Goal: Information Seeking & Learning: Learn about a topic

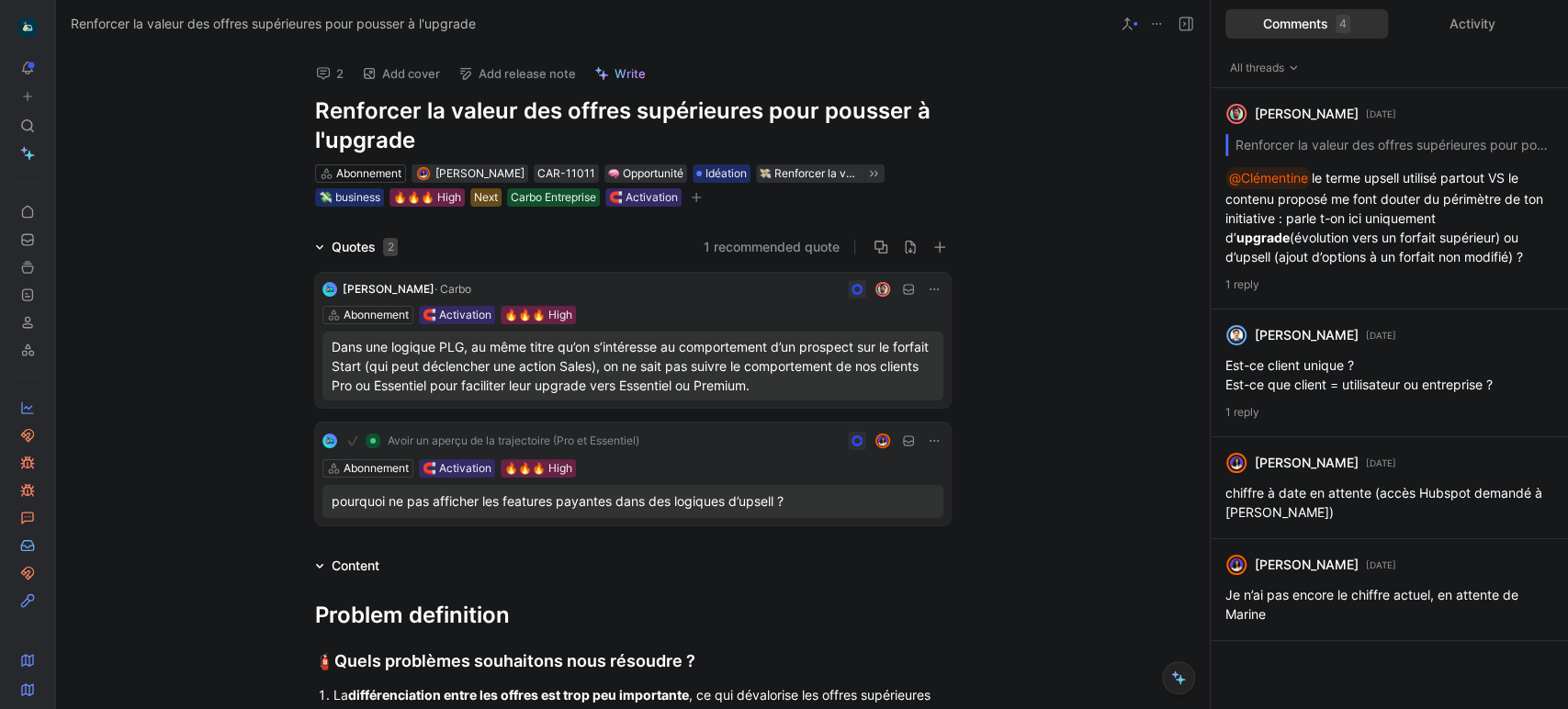
scroll to position [1201, 0]
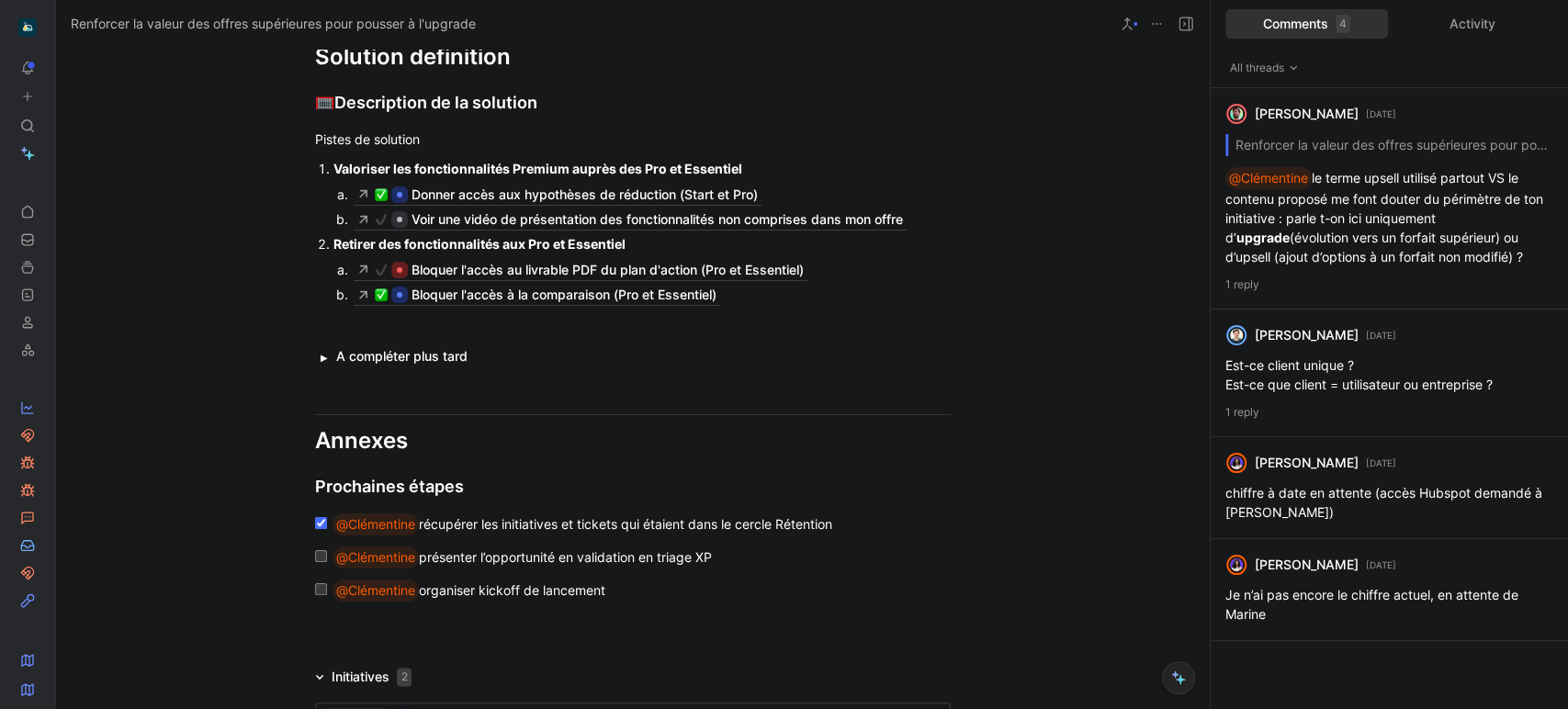
click at [61, 31] on icon at bounding box center [60, 27] width 14 height 14
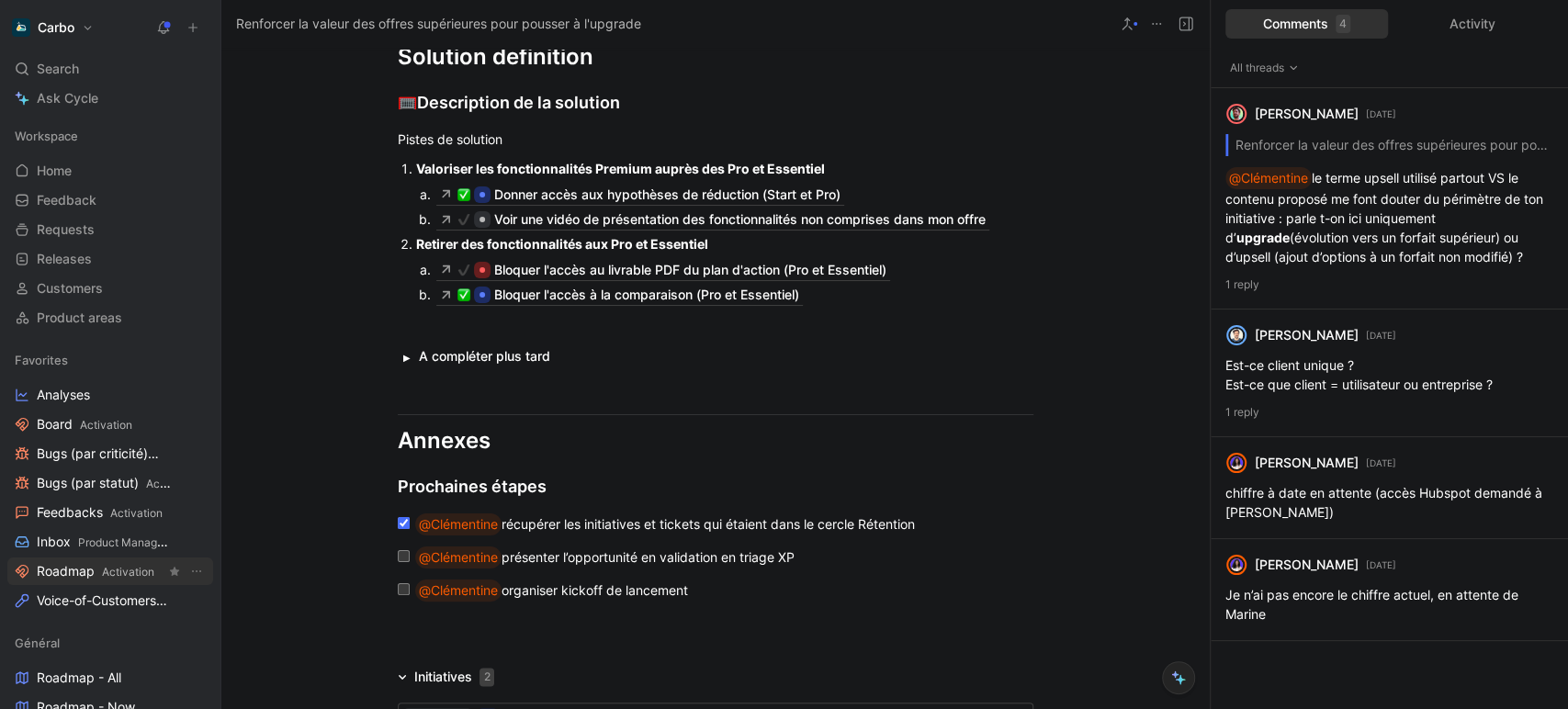
click at [81, 565] on span "Roadmap Activation" at bounding box center [95, 571] width 117 height 19
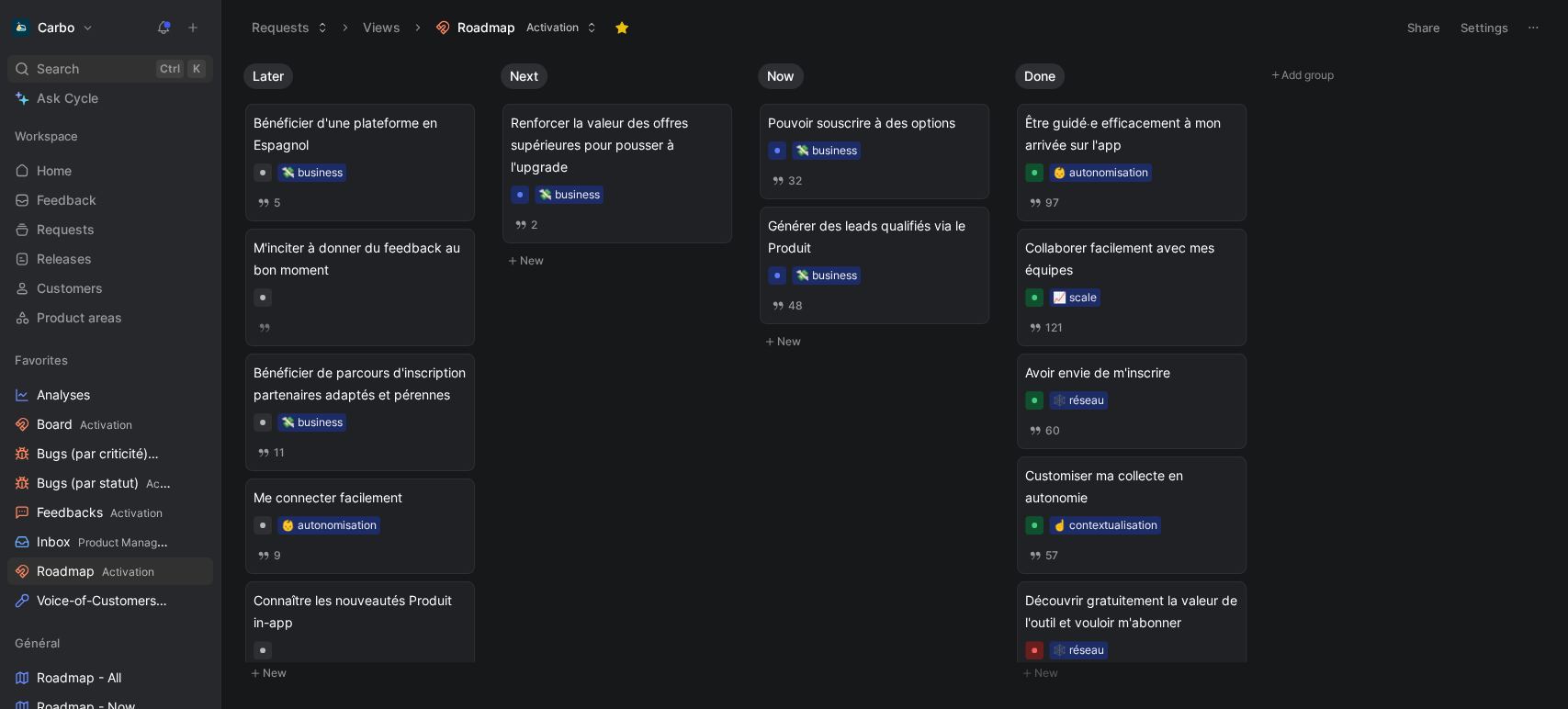
click at [77, 64] on span "Search" at bounding box center [58, 68] width 42 height 22
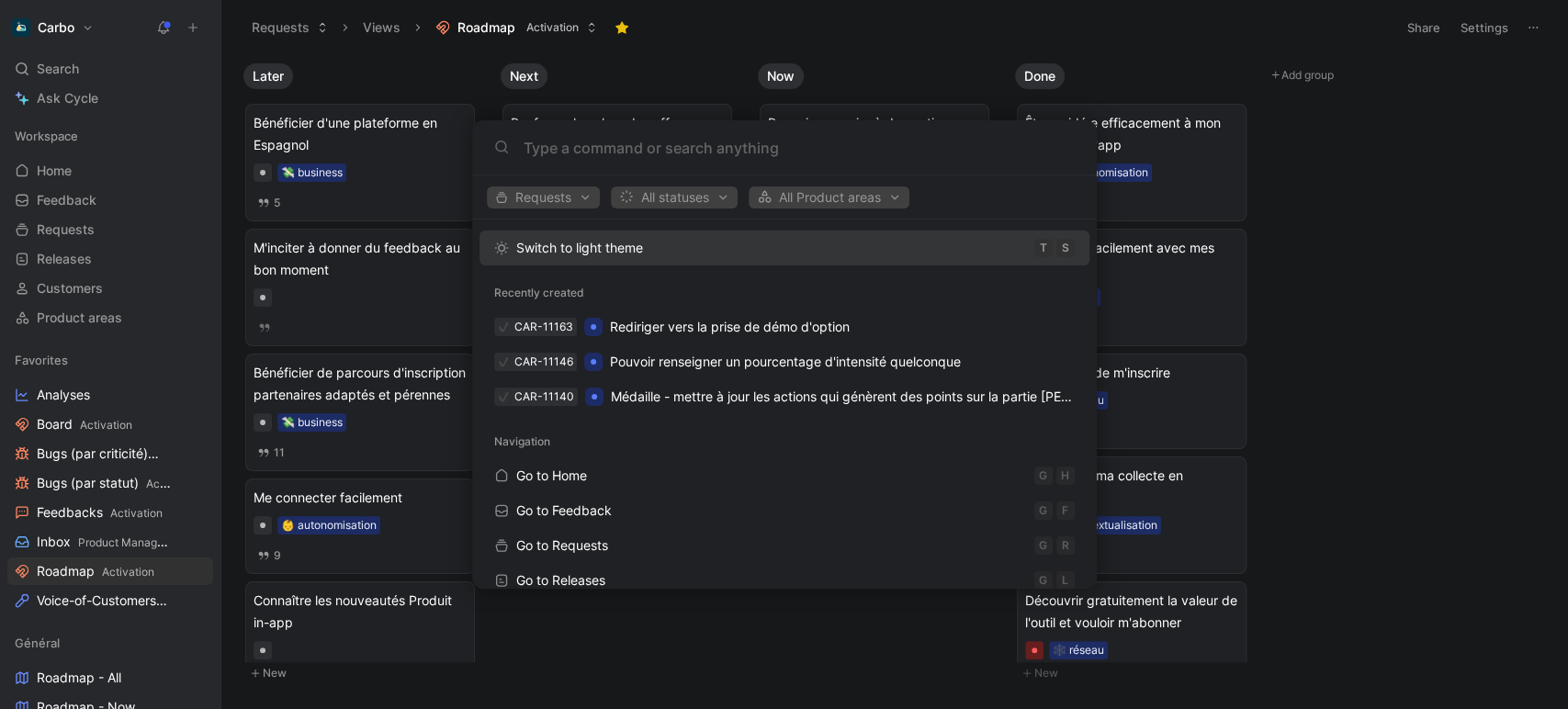
click at [623, 72] on body "Carbo Search Ctrl K Ask Cycle Workspace Home G then H Feedback G then F Request…" at bounding box center [784, 354] width 1568 height 709
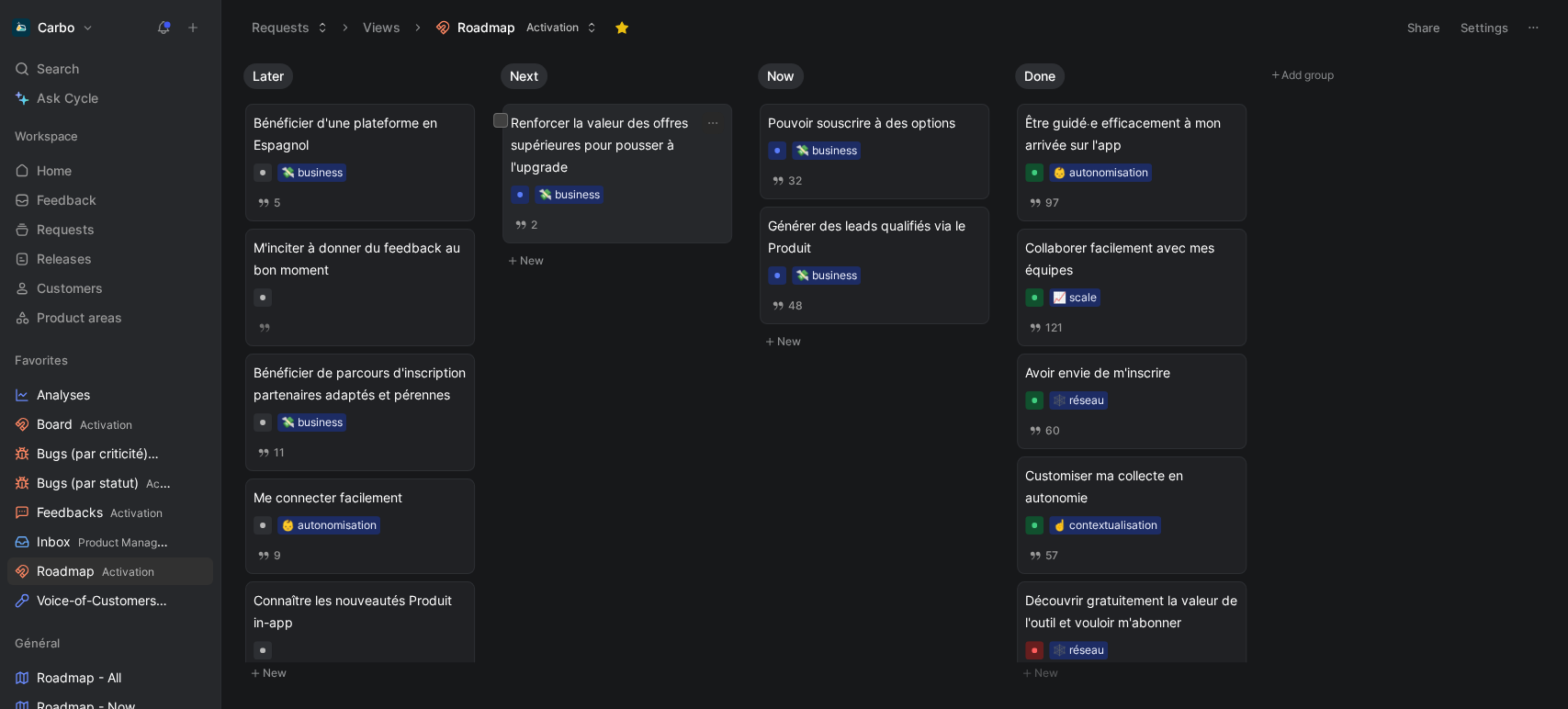
click at [637, 149] on span "Renforcer la valeur des offres supérieures pour pousser à l'upgrade" at bounding box center [618, 144] width 214 height 66
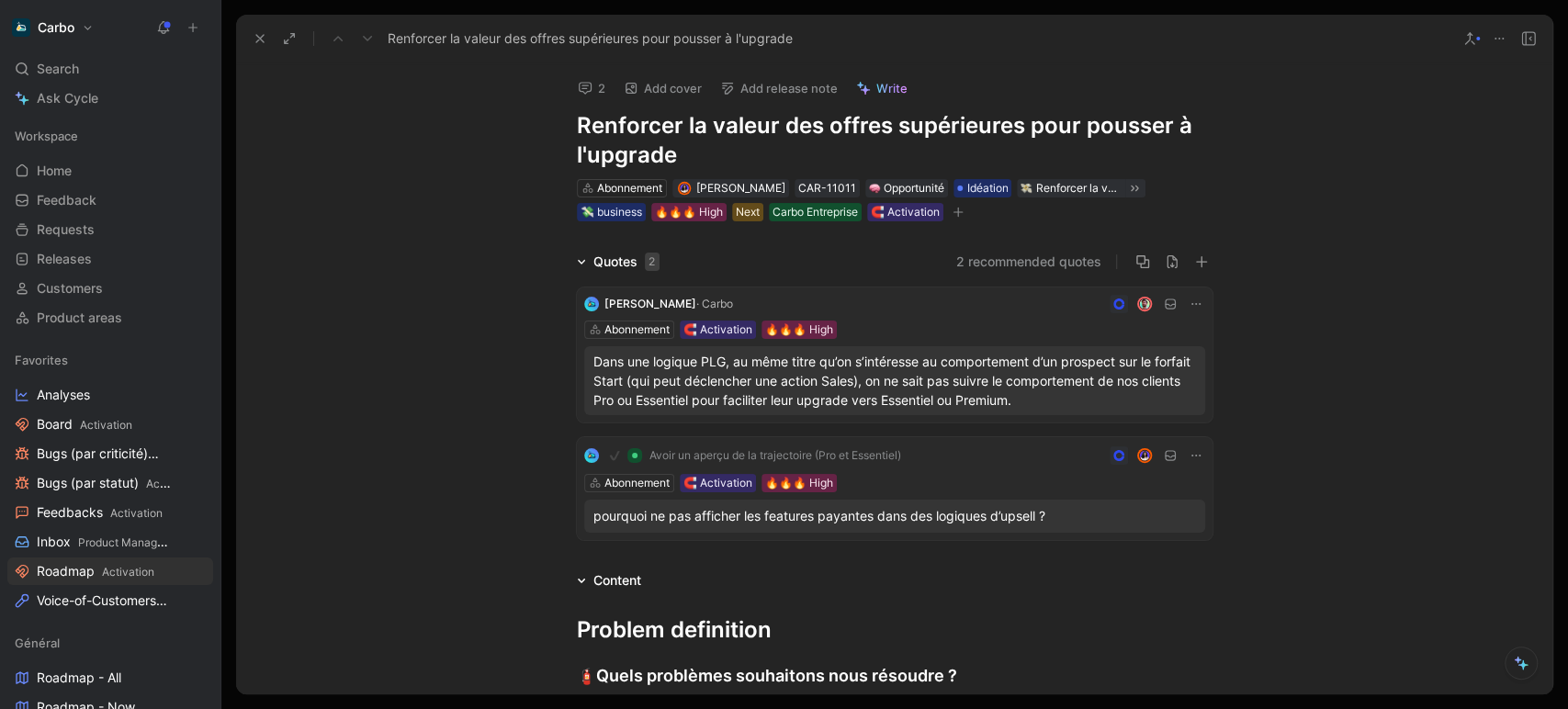
click at [257, 35] on use at bounding box center [260, 38] width 8 height 8
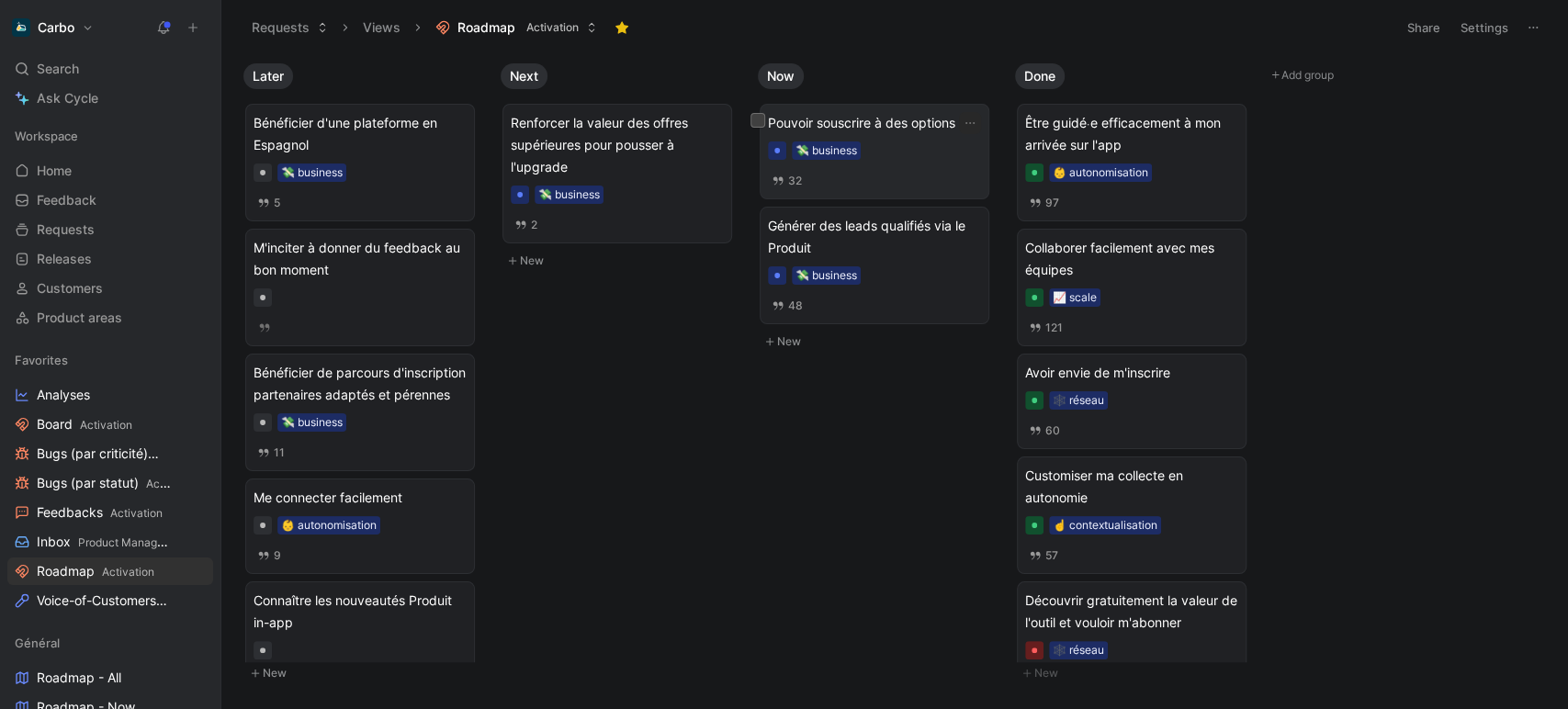
click at [882, 124] on span "Pouvoir souscrire à des options" at bounding box center [874, 122] width 214 height 22
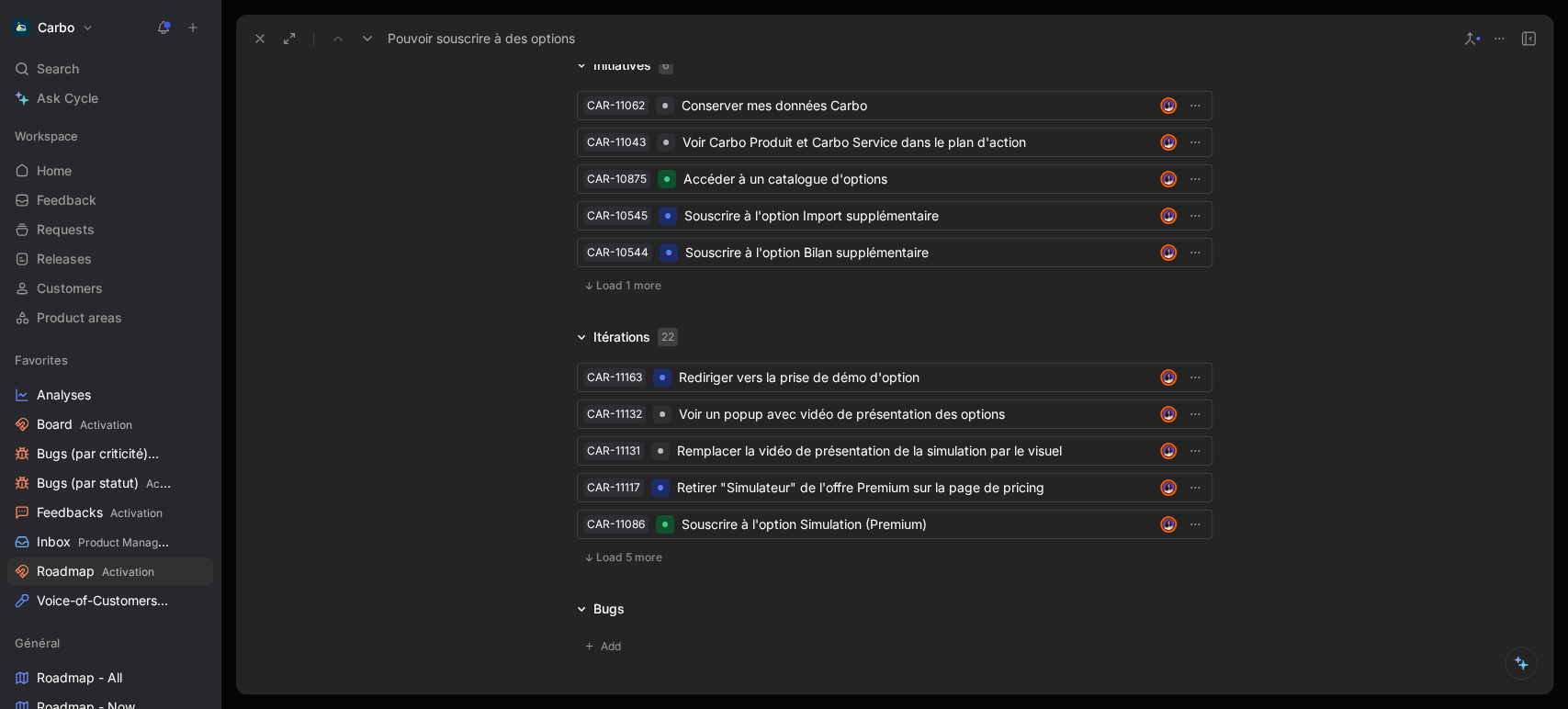
scroll to position [4405, 0]
click at [824, 117] on div "Conserver mes données Carbo" at bounding box center [917, 106] width 471 height 22
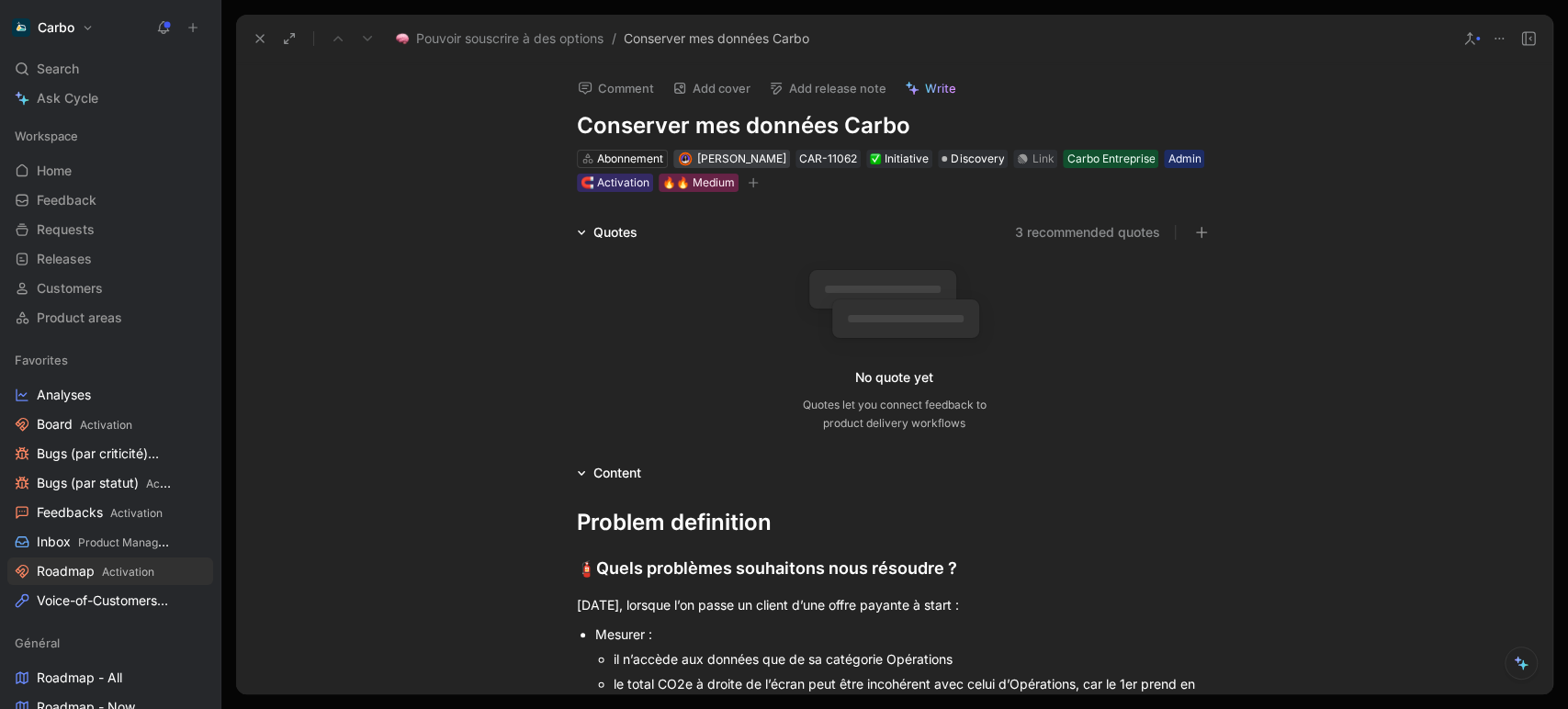
click at [738, 160] on span "[PERSON_NAME]" at bounding box center [742, 159] width 89 height 13
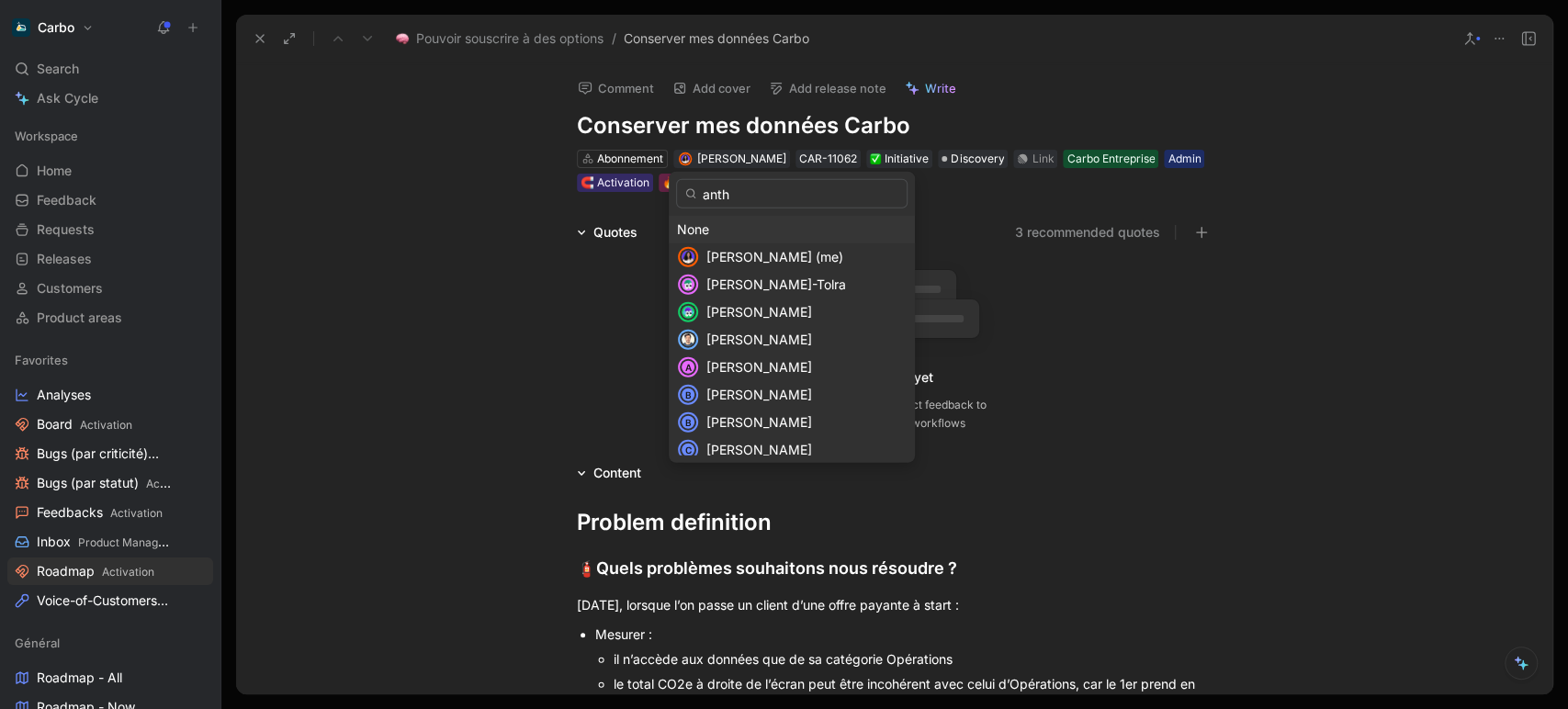
type input "antho"
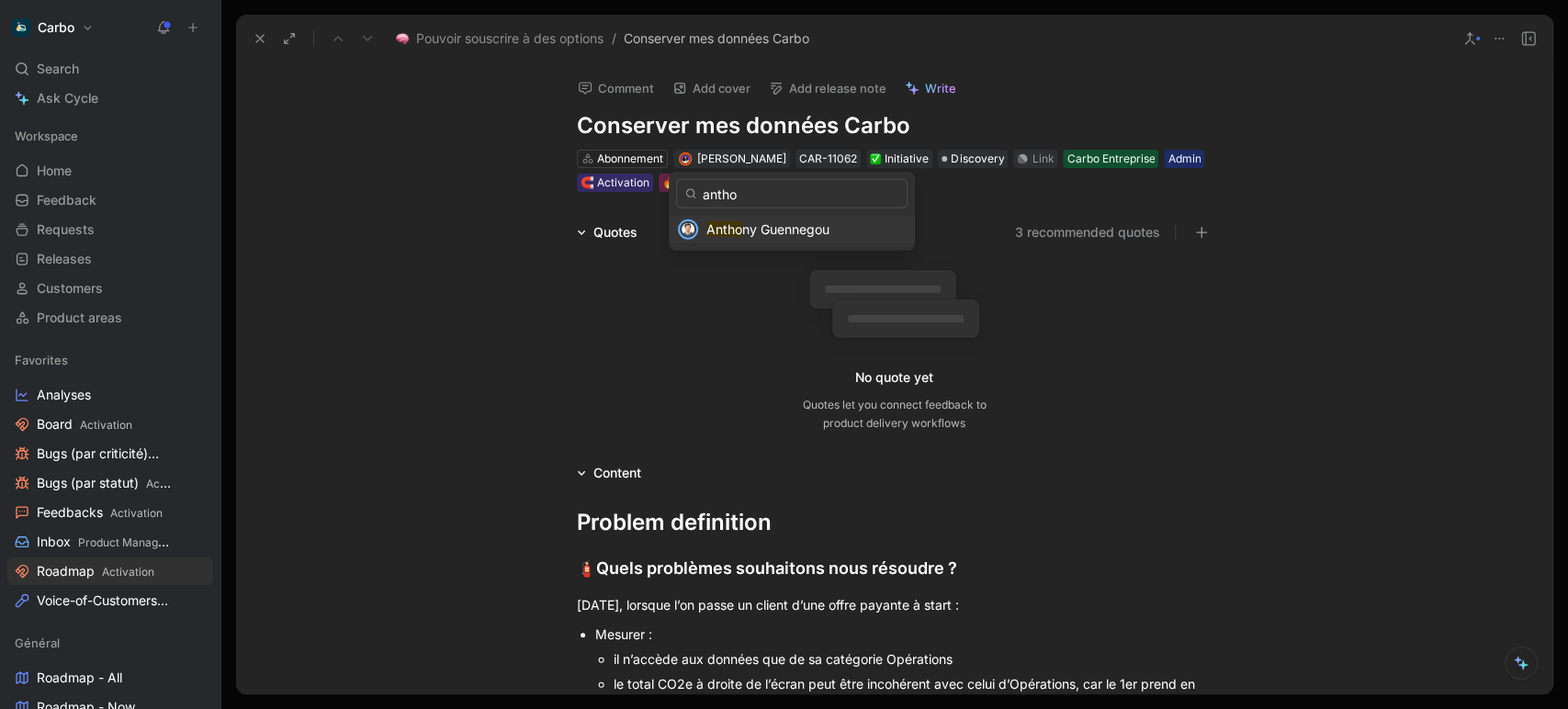
click at [758, 227] on span "ny Guennegou" at bounding box center [785, 229] width 88 height 15
